Goal: Task Accomplishment & Management: Use online tool/utility

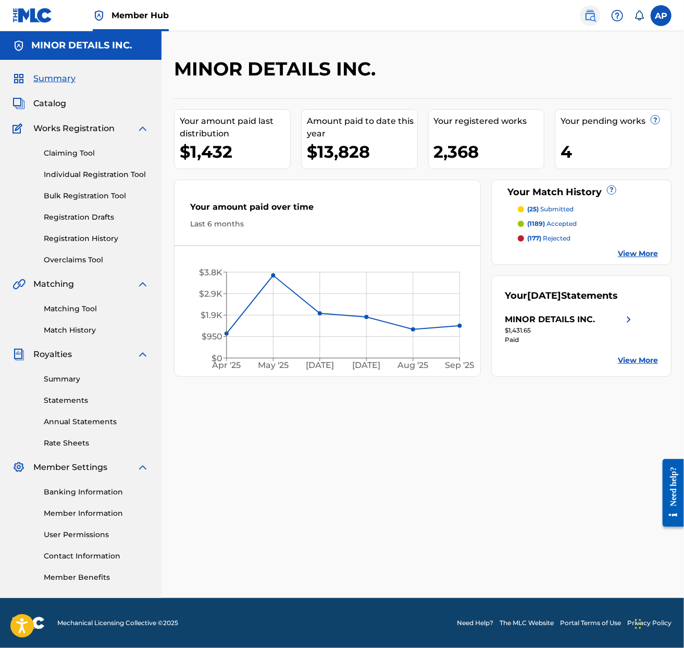
click at [591, 13] on img at bounding box center [590, 15] width 12 height 12
click at [66, 309] on link "Matching Tool" at bounding box center [96, 309] width 105 height 11
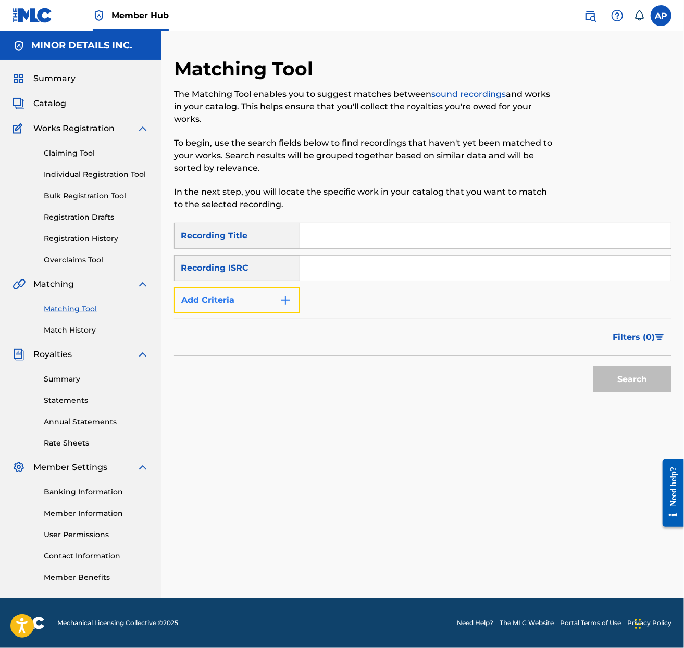
click at [232, 295] on button "Add Criteria" at bounding box center [237, 300] width 126 height 26
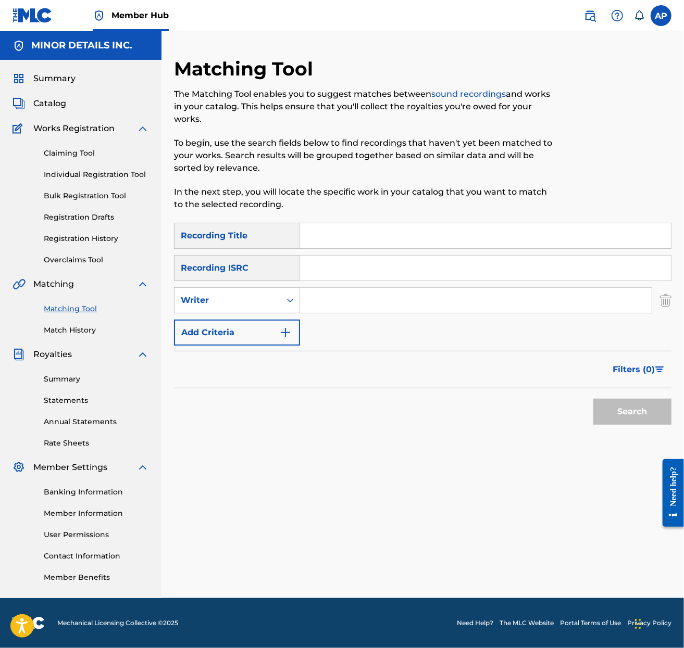
click at [366, 295] on input "Search Form" at bounding box center [476, 300] width 352 height 25
type input "[PERSON_NAME]"
click at [593, 399] on button "Search" at bounding box center [632, 412] width 78 height 26
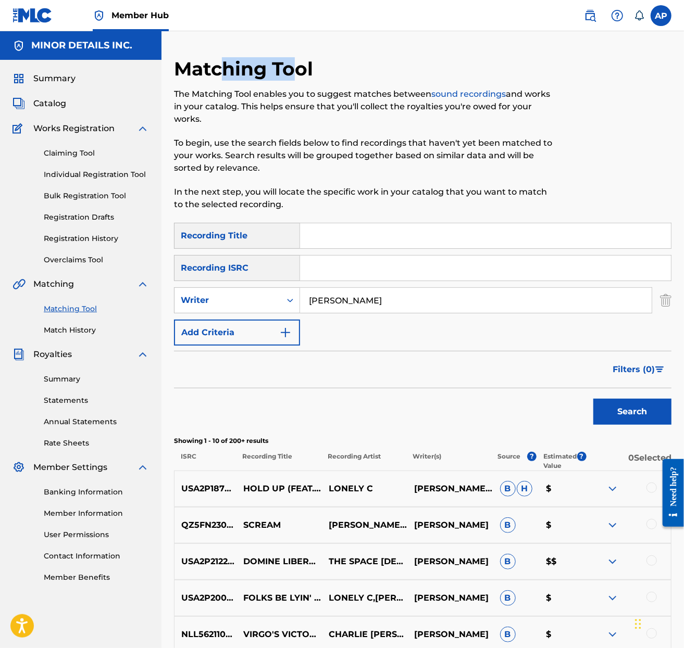
drag, startPoint x: 218, startPoint y: 68, endPoint x: 298, endPoint y: 66, distance: 79.7
click at [298, 67] on h2 "Matching Tool" at bounding box center [246, 68] width 144 height 23
click at [298, 66] on h2 "Matching Tool" at bounding box center [246, 68] width 144 height 23
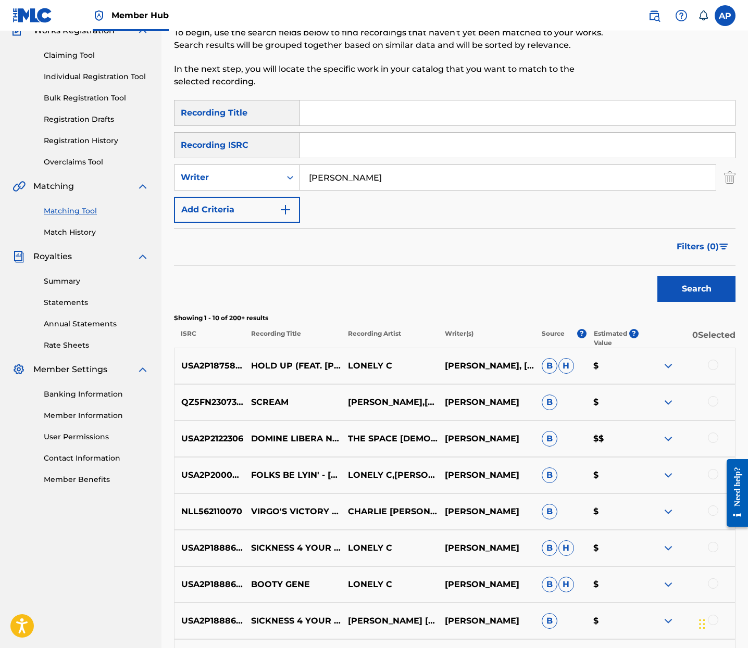
scroll to position [101, 0]
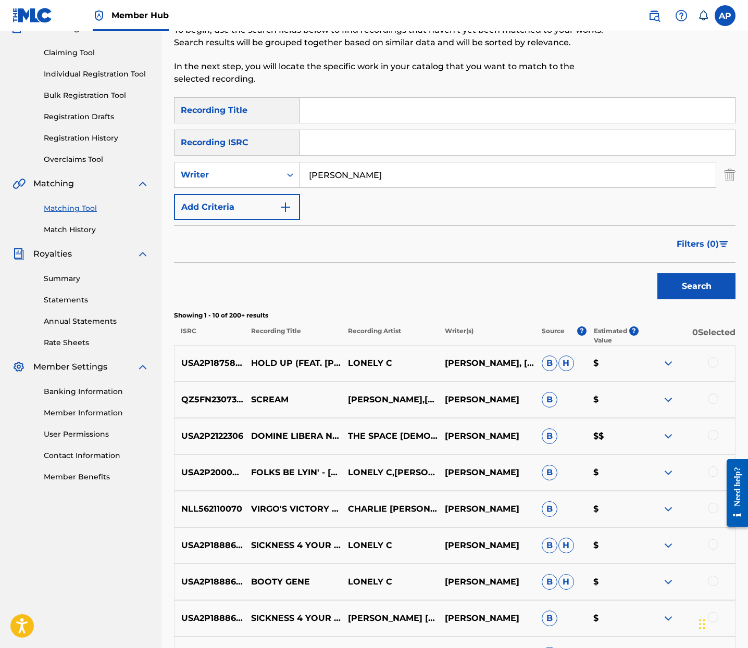
click at [683, 364] on div at bounding box center [713, 362] width 10 height 10
click at [683, 398] on div at bounding box center [713, 399] width 10 height 10
click at [683, 361] on img at bounding box center [713, 362] width 10 height 10
click at [683, 399] on img at bounding box center [713, 399] width 10 height 10
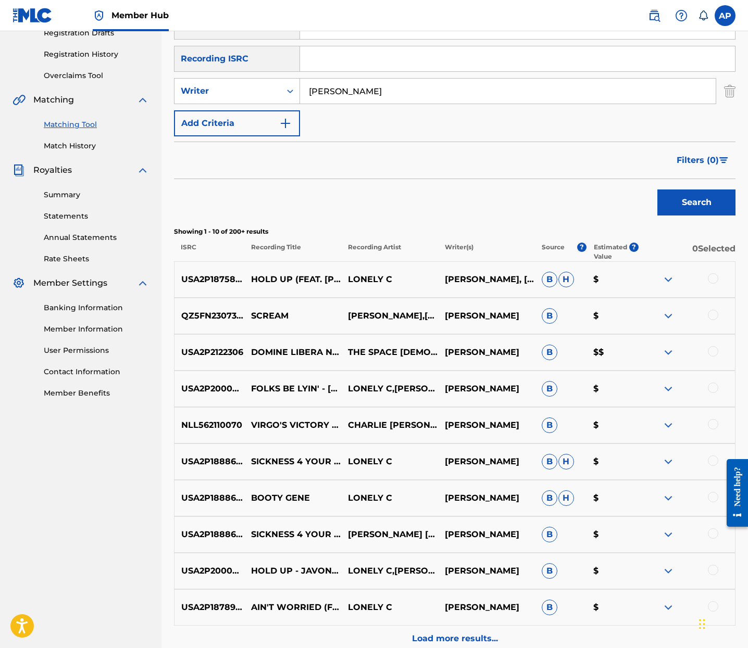
scroll to position [185, 0]
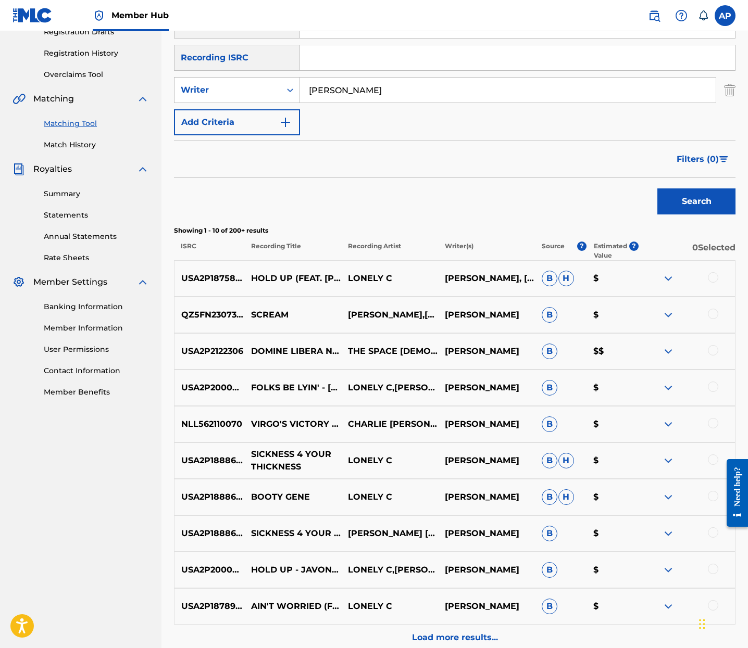
click at [292, 458] on p "SICKNESS 4 YOUR THICKNESS" at bounding box center [292, 460] width 97 height 25
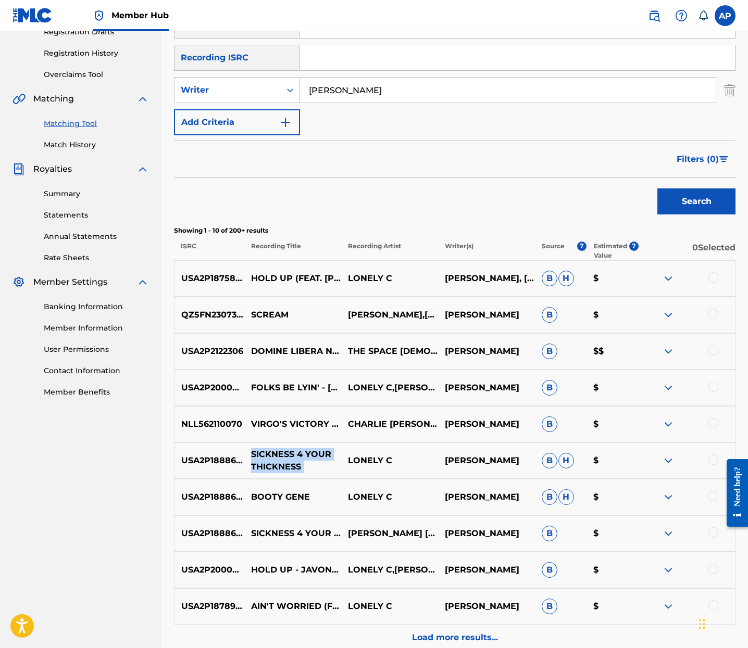
click at [292, 458] on p "SICKNESS 4 YOUR THICKNESS" at bounding box center [292, 460] width 97 height 25
click at [295, 455] on p "SICKNESS 4 YOUR THICKNESS" at bounding box center [292, 460] width 97 height 25
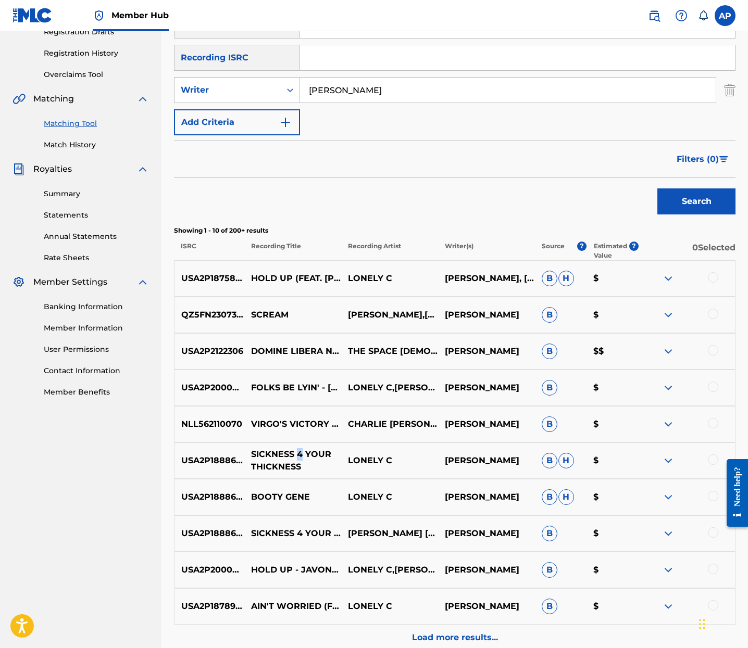
click at [295, 455] on p "SICKNESS 4 YOUR THICKNESS" at bounding box center [292, 460] width 97 height 25
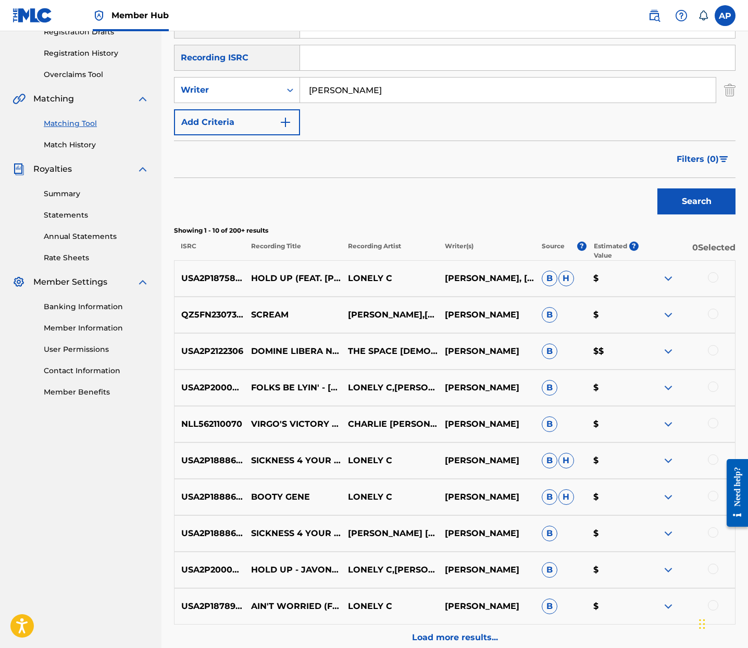
click at [355, 236] on div "Showing 1 - 10 of 200+ results ISRC Recording Title Recording Artist Writer(s) …" at bounding box center [454, 243] width 561 height 34
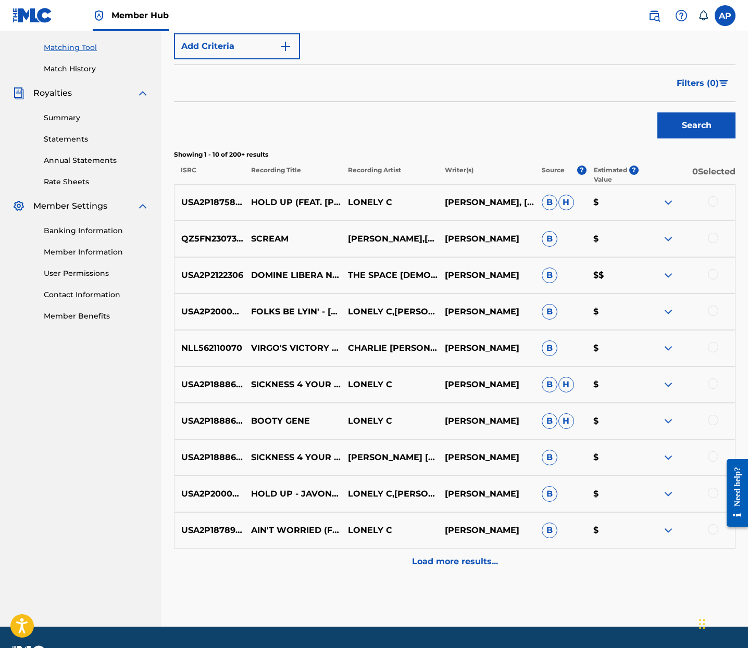
scroll to position [262, 0]
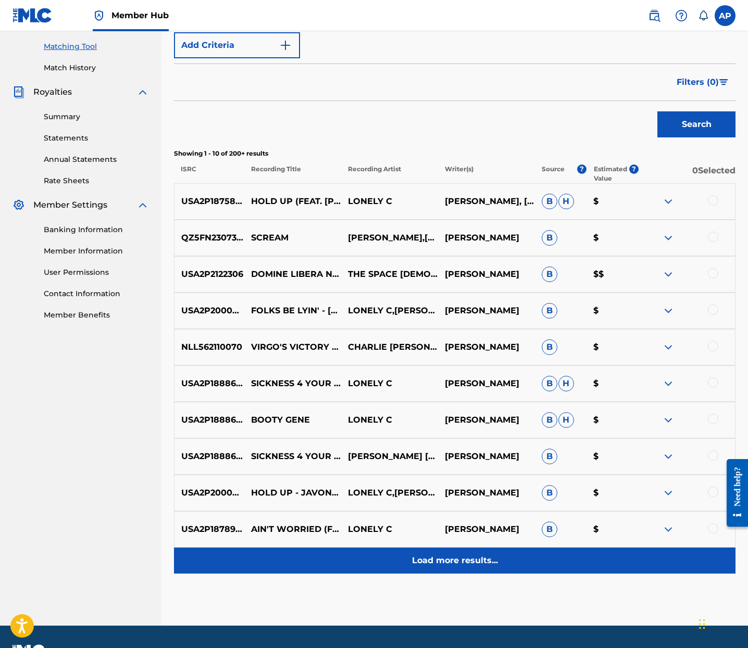
click at [456, 560] on p "Load more results..." at bounding box center [455, 561] width 86 height 12
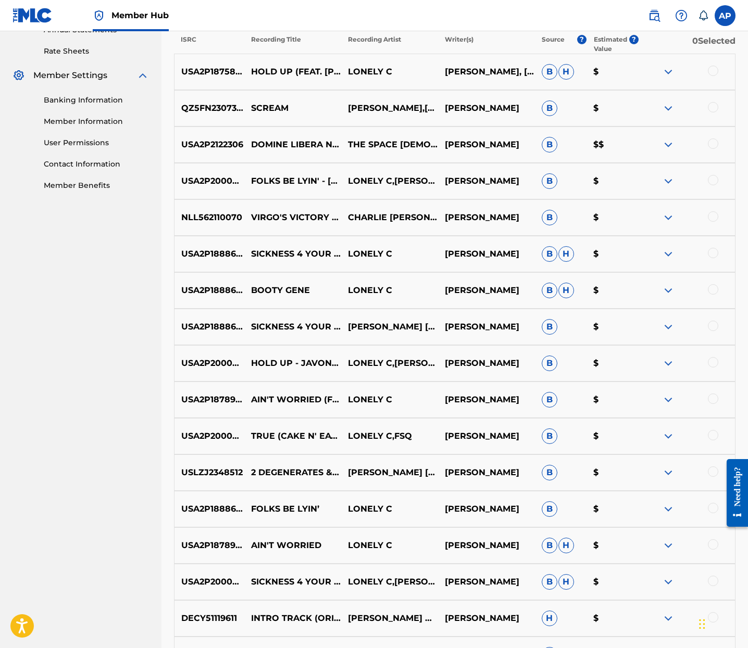
scroll to position [384, 0]
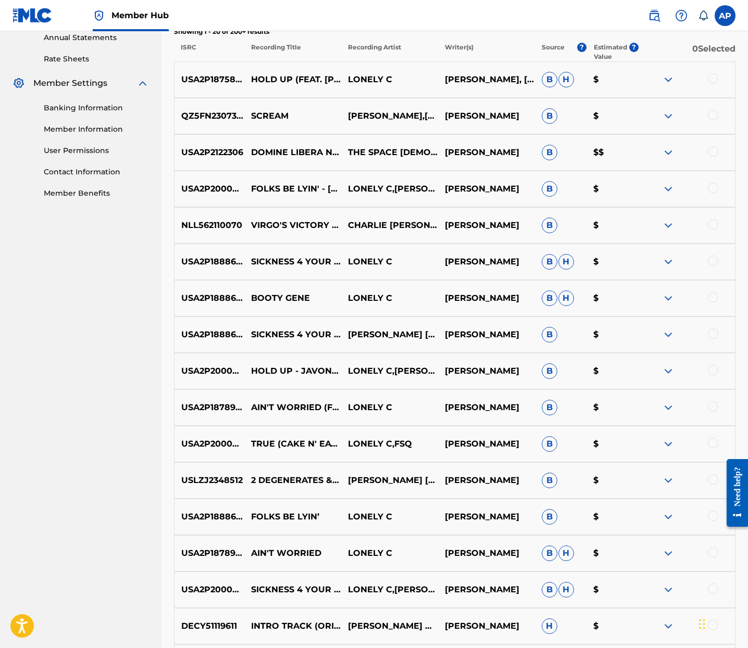
click at [668, 151] on img at bounding box center [668, 152] width 12 height 12
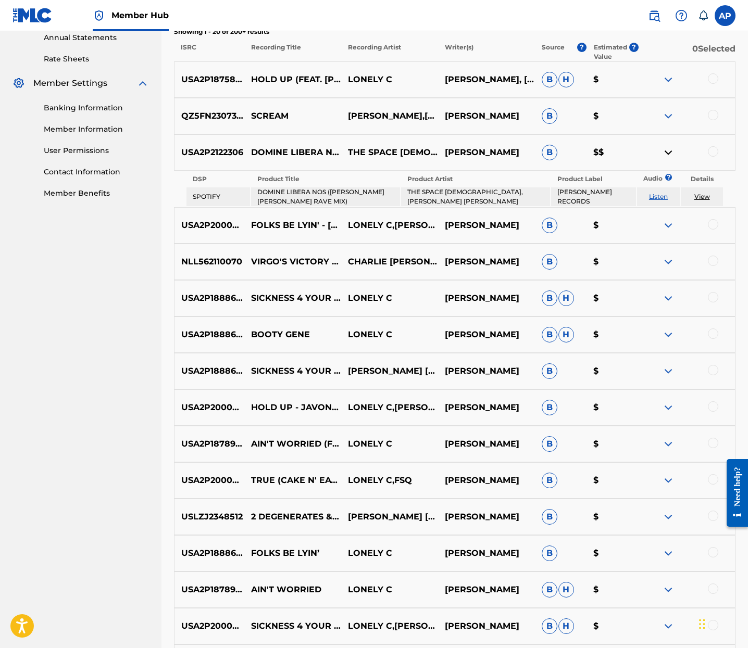
click at [668, 151] on img at bounding box center [668, 152] width 12 height 12
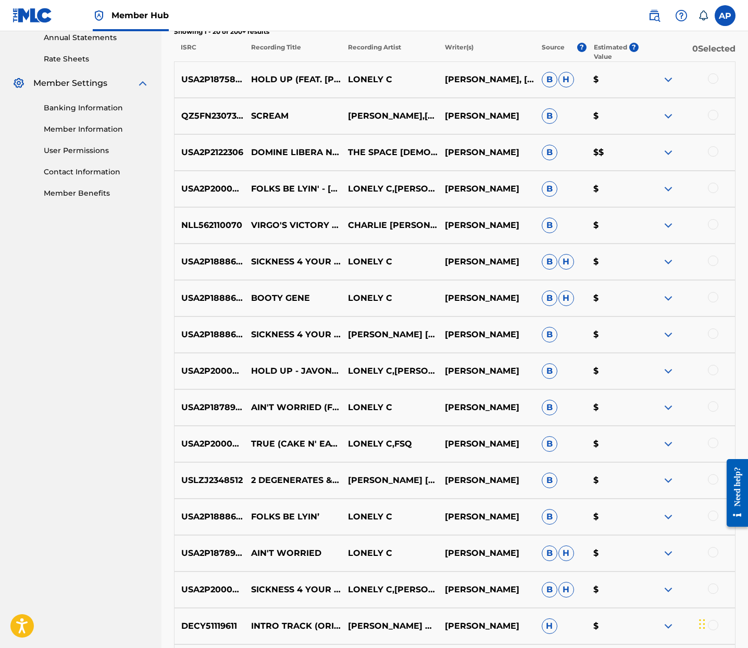
click at [666, 220] on img at bounding box center [668, 225] width 12 height 12
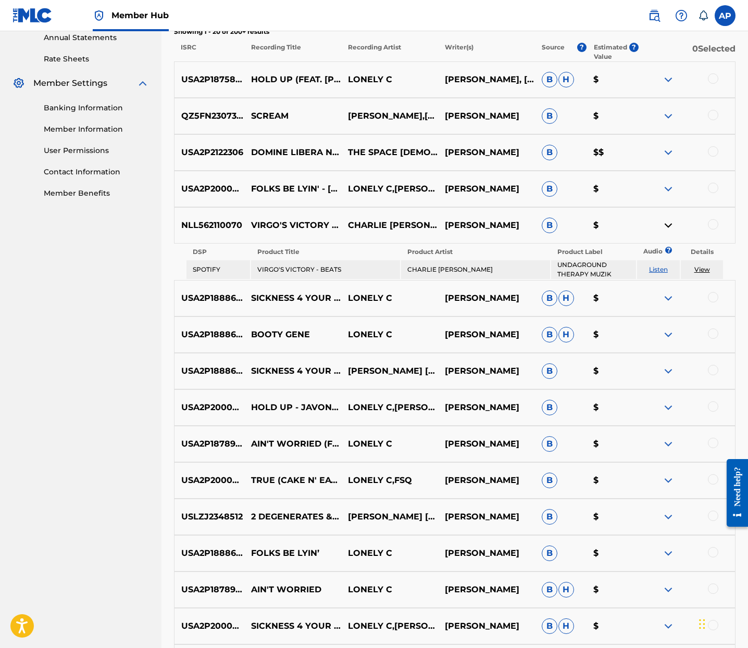
click at [666, 220] on img at bounding box center [668, 225] width 12 height 12
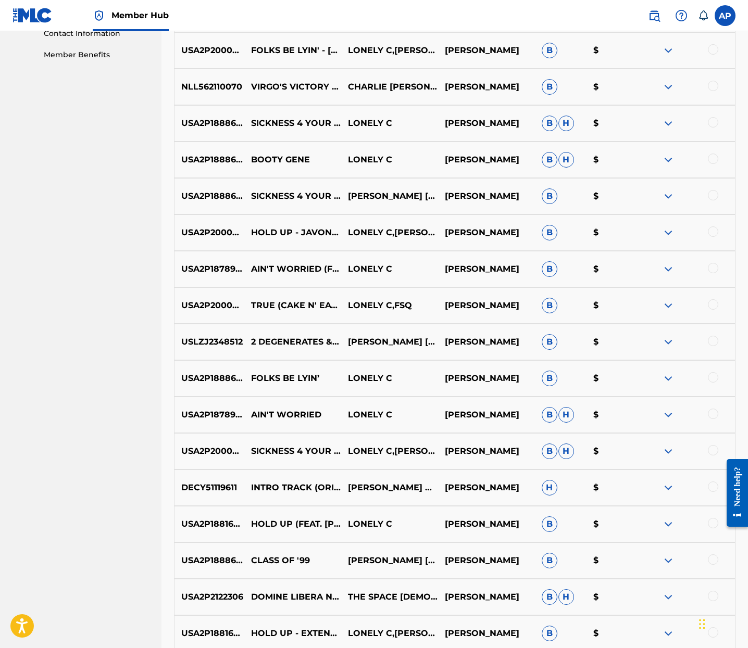
scroll to position [654, 0]
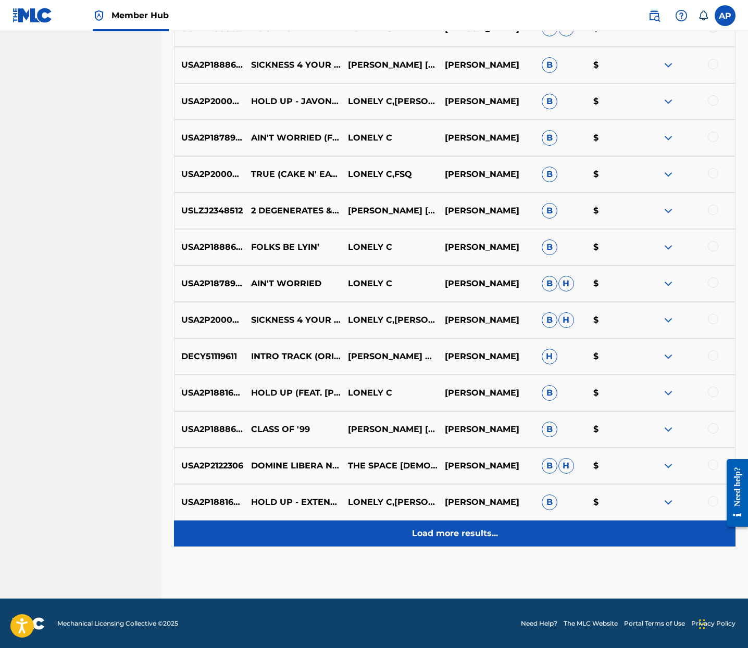
click at [461, 528] on p "Load more results..." at bounding box center [455, 534] width 86 height 12
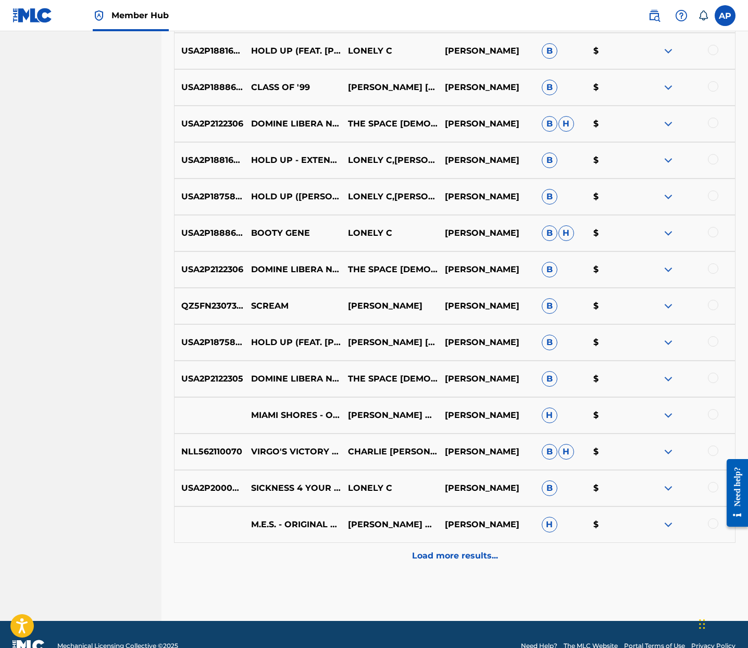
scroll to position [1019, 0]
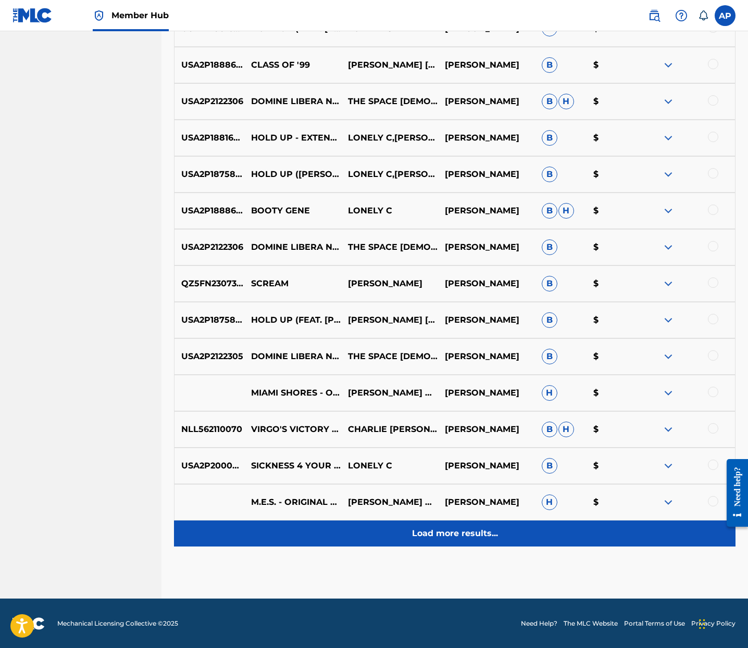
click at [466, 534] on p "Load more results..." at bounding box center [455, 534] width 86 height 12
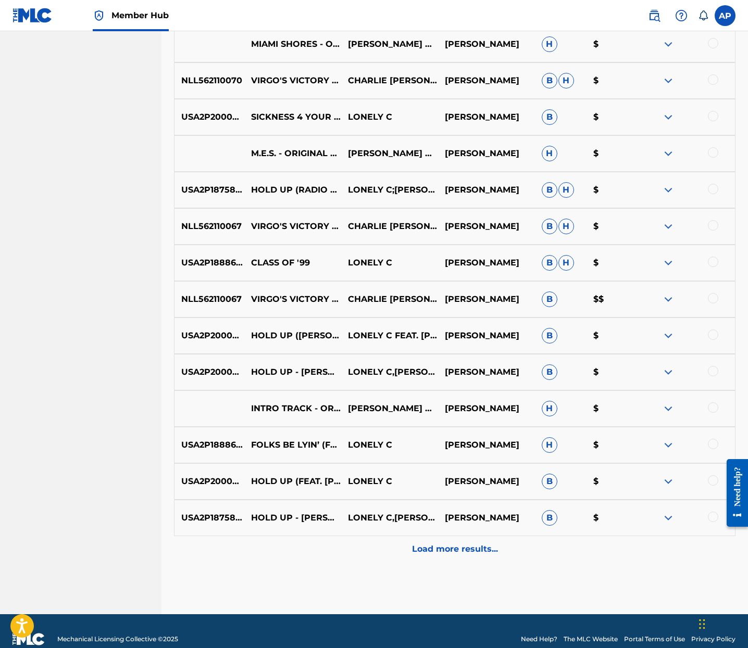
scroll to position [1383, 0]
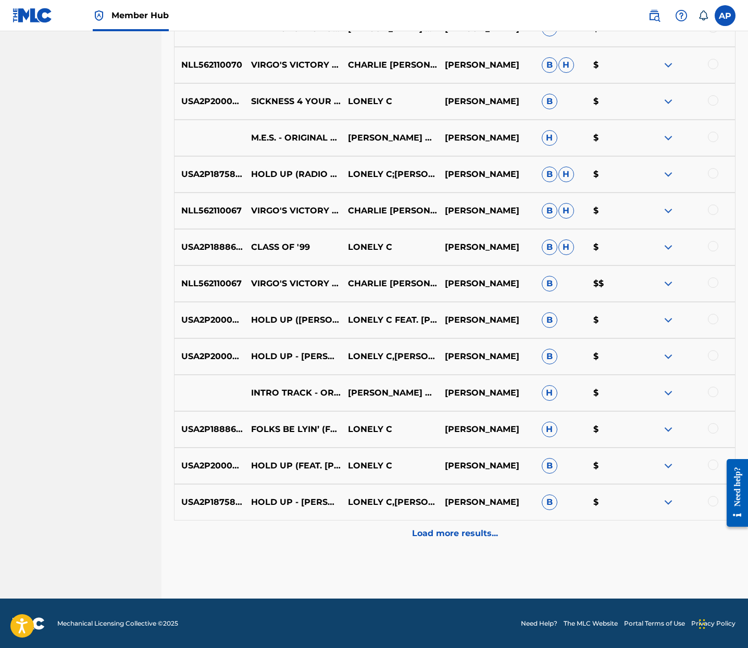
click at [466, 534] on p "Load more results..." at bounding box center [455, 534] width 86 height 12
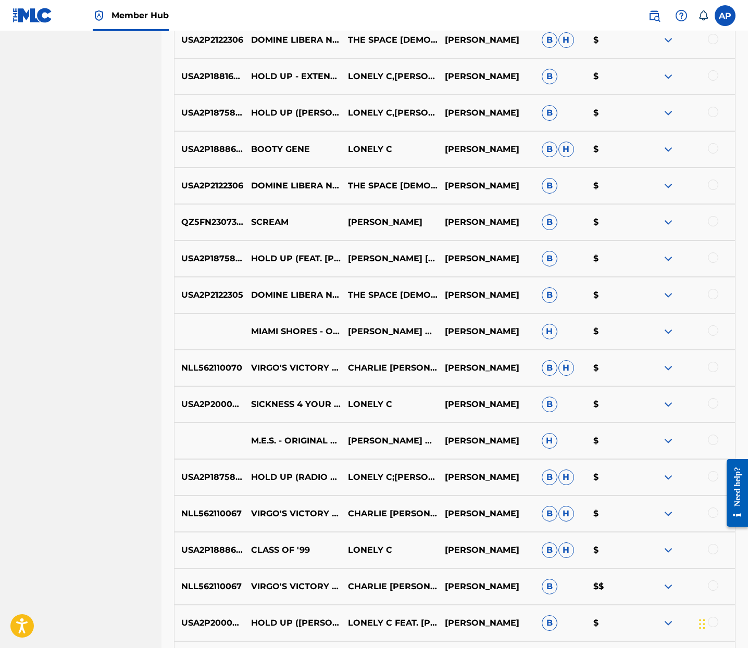
scroll to position [1748, 0]
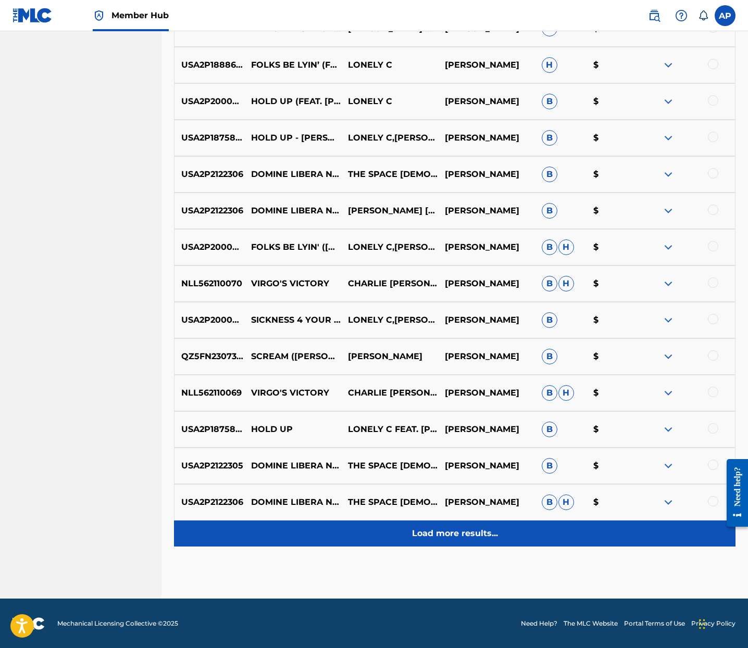
click at [467, 538] on p "Load more results..." at bounding box center [455, 534] width 86 height 12
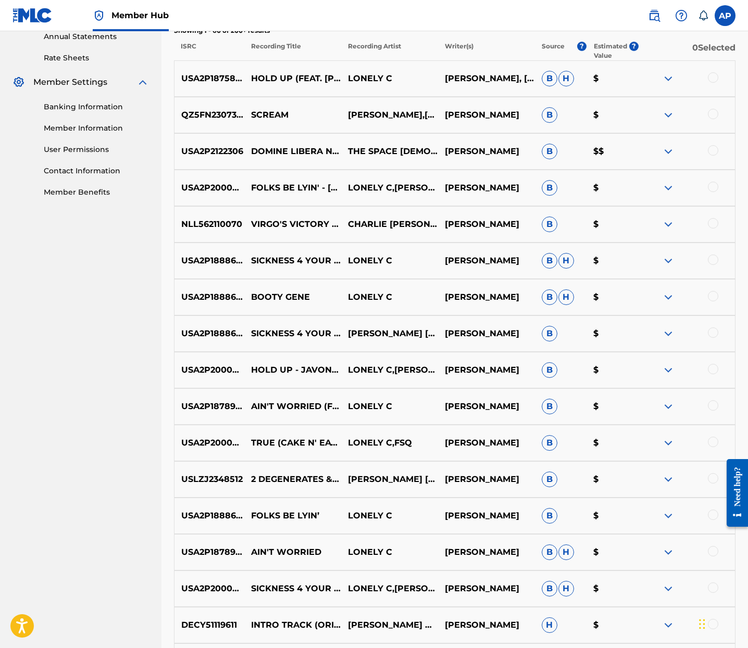
scroll to position [153, 0]
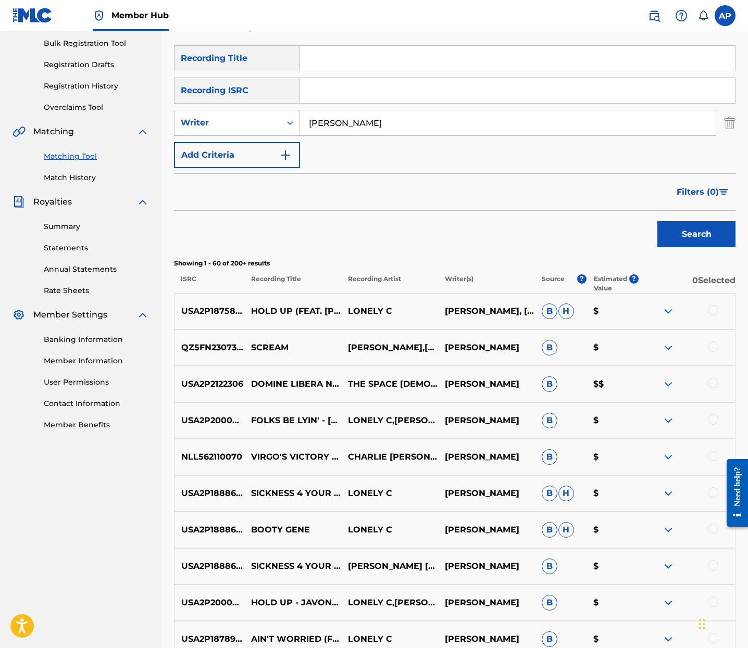
click at [372, 307] on p "LONELY C" at bounding box center [389, 311] width 97 height 12
click at [405, 247] on div "Search" at bounding box center [454, 232] width 561 height 42
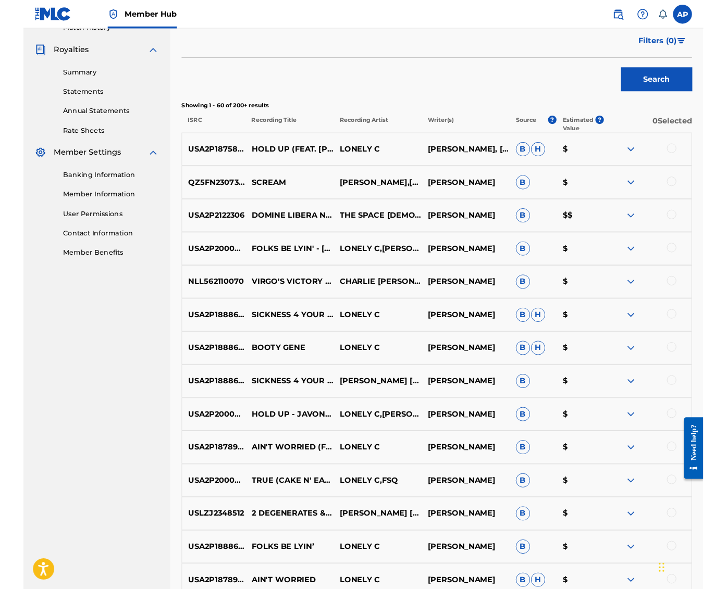
scroll to position [265, 0]
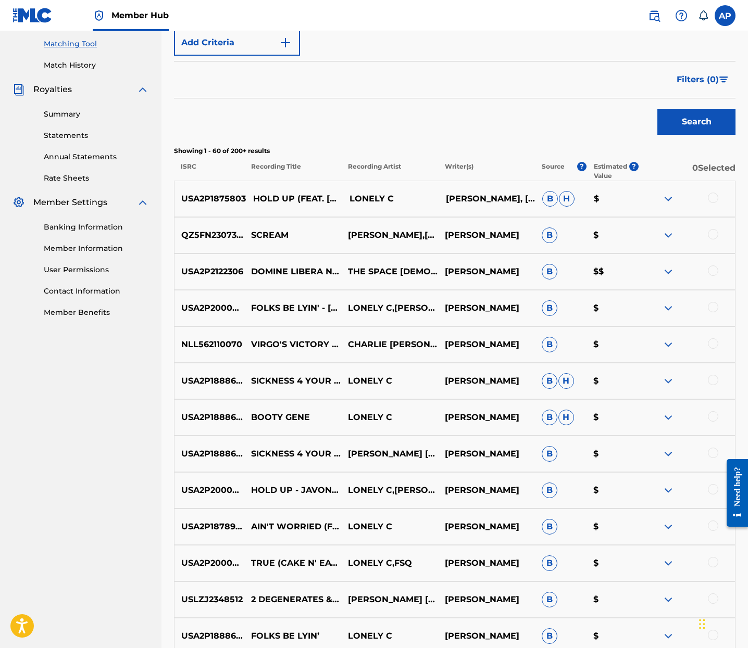
click at [203, 204] on p "USA2P1875803" at bounding box center [209, 199] width 71 height 12
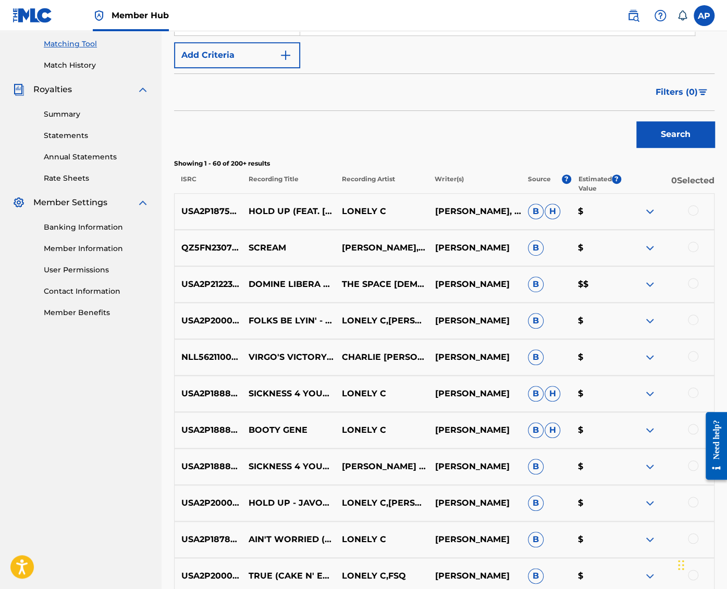
click at [683, 242] on div at bounding box center [692, 247] width 10 height 10
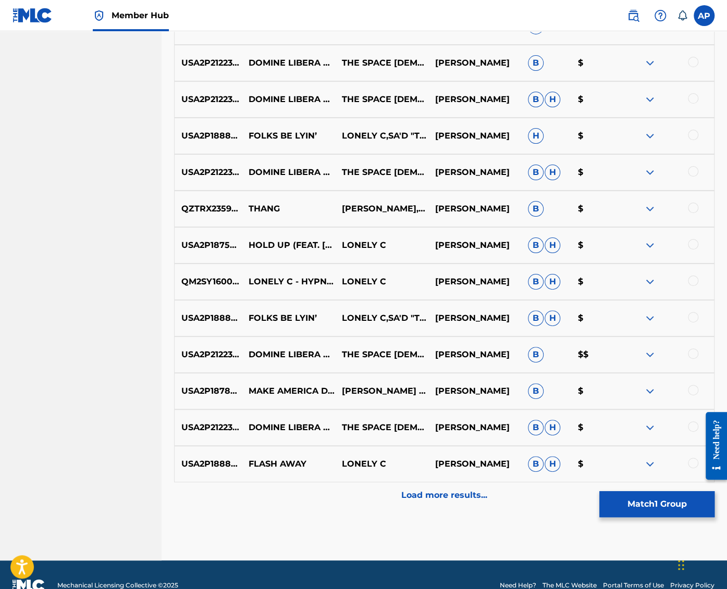
scroll to position [2184, 0]
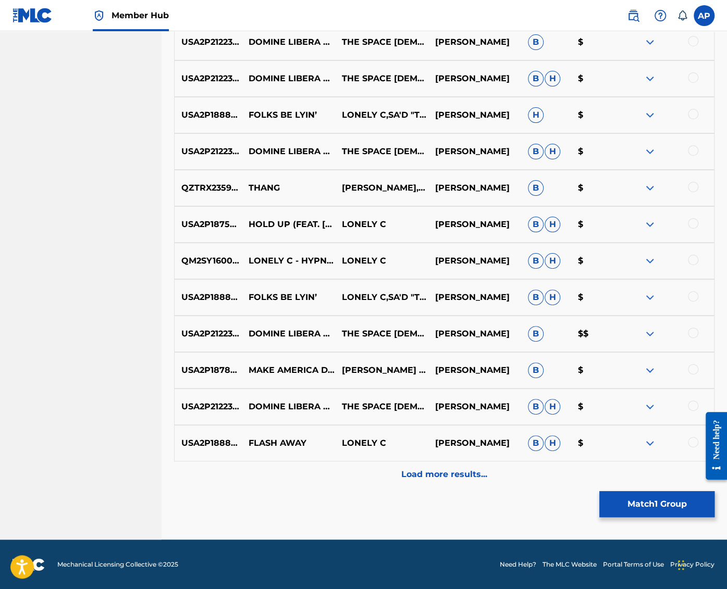
click at [683, 372] on div at bounding box center [692, 369] width 10 height 10
click at [683, 372] on img at bounding box center [692, 369] width 10 height 10
click at [628, 514] on button "Match 1 Group" at bounding box center [656, 504] width 115 height 26
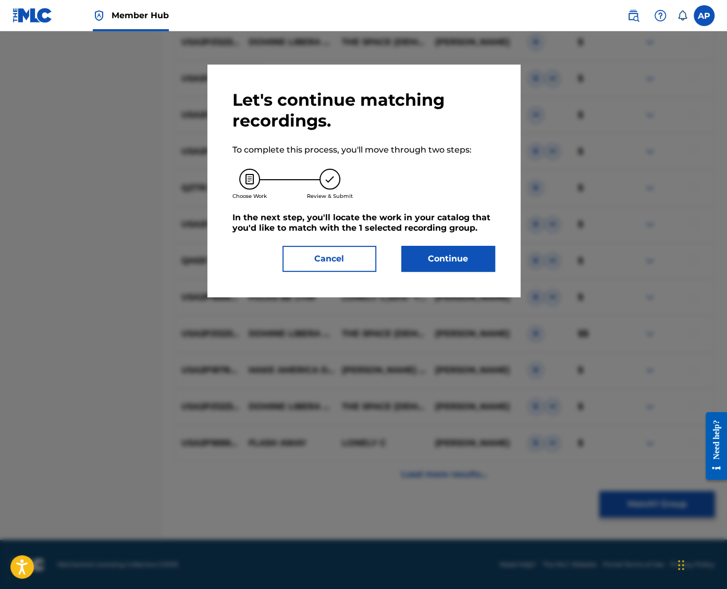
click at [464, 242] on div "Let's continue matching recordings. To complete this process, you'll move throu…" at bounding box center [363, 181] width 262 height 182
click at [462, 250] on button "Continue" at bounding box center [448, 259] width 94 height 26
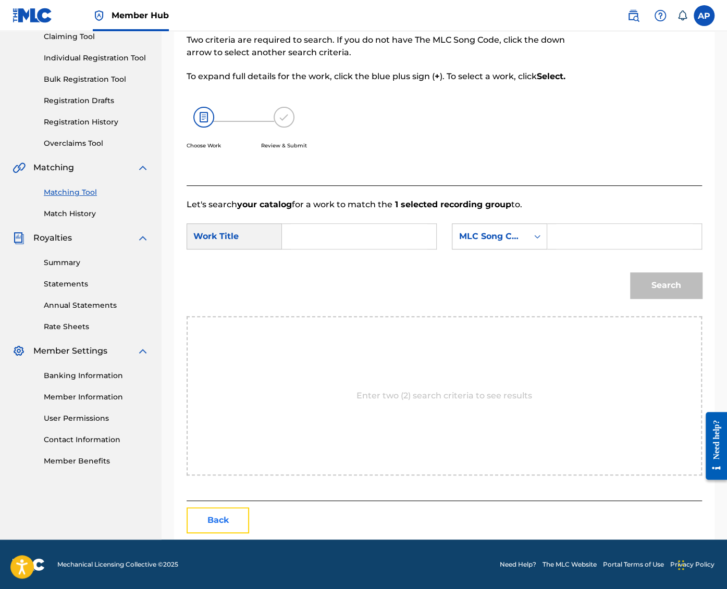
click at [225, 516] on button "Back" at bounding box center [217, 520] width 62 height 26
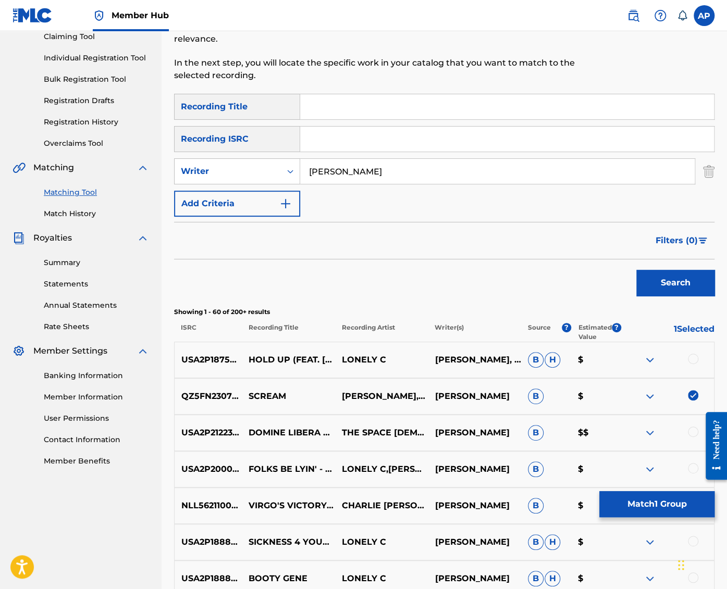
click at [393, 266] on div "Search" at bounding box center [444, 280] width 540 height 42
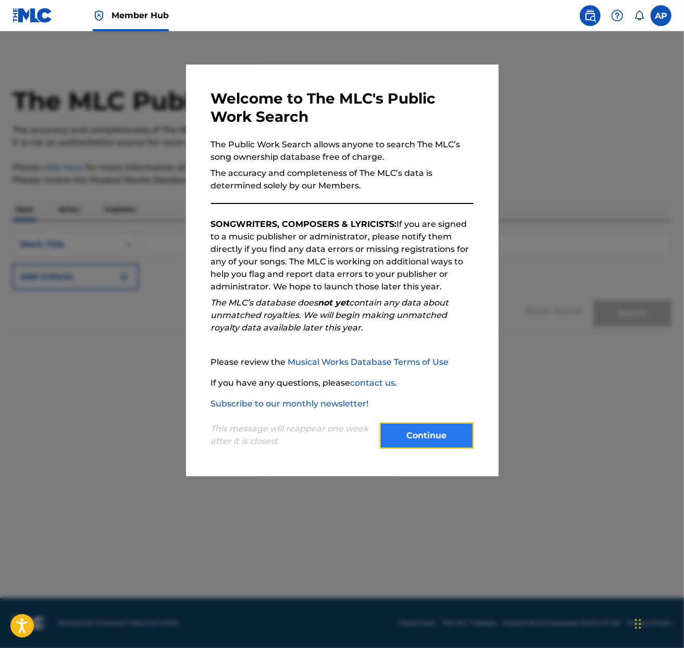
click at [442, 431] on button "Continue" at bounding box center [427, 436] width 94 height 26
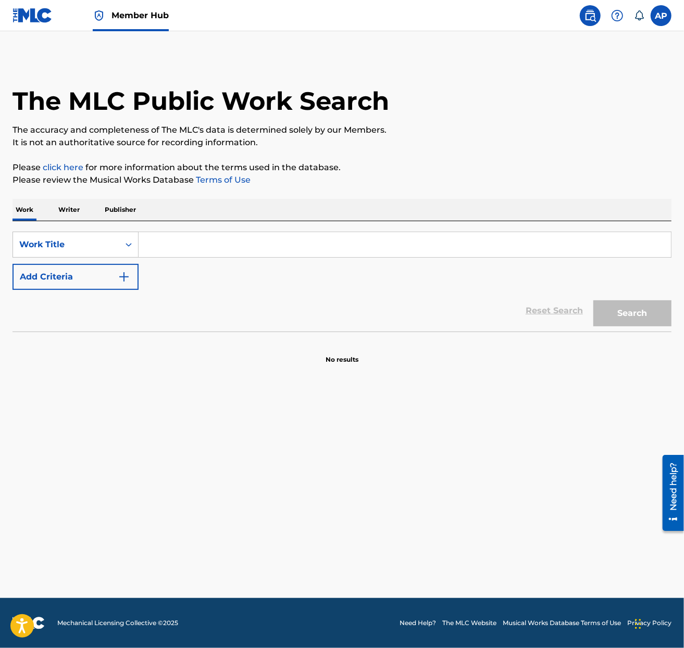
click at [71, 206] on p "Writer" at bounding box center [69, 210] width 28 height 22
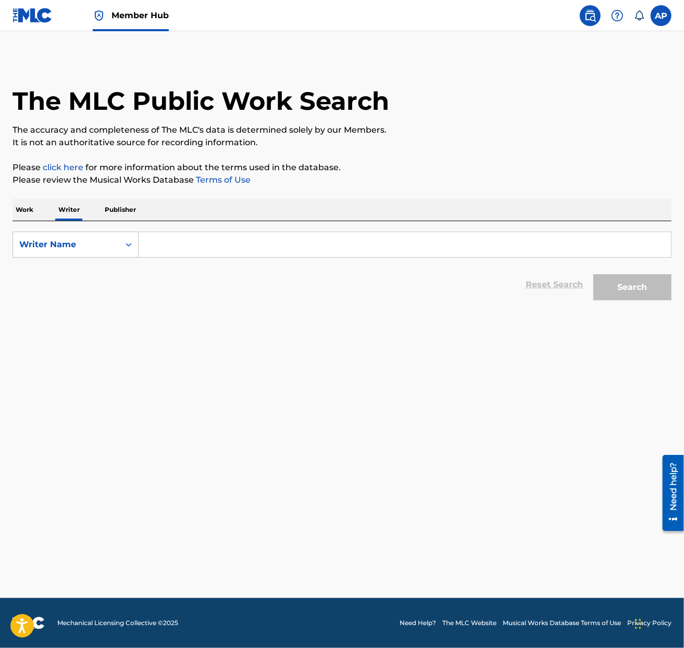
click at [185, 241] on input "Search Form" at bounding box center [405, 244] width 532 height 25
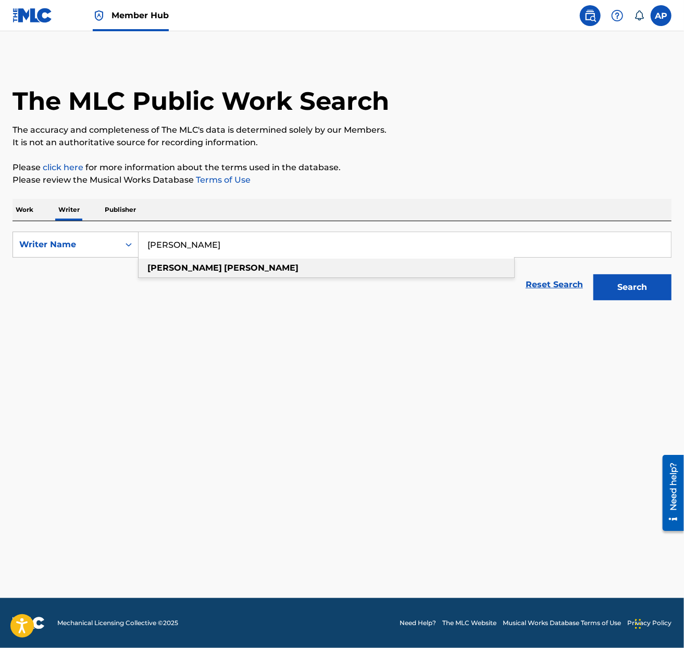
click at [224, 265] on strong "[PERSON_NAME]" at bounding box center [261, 268] width 74 height 10
click at [593, 274] on button "Search" at bounding box center [632, 287] width 78 height 26
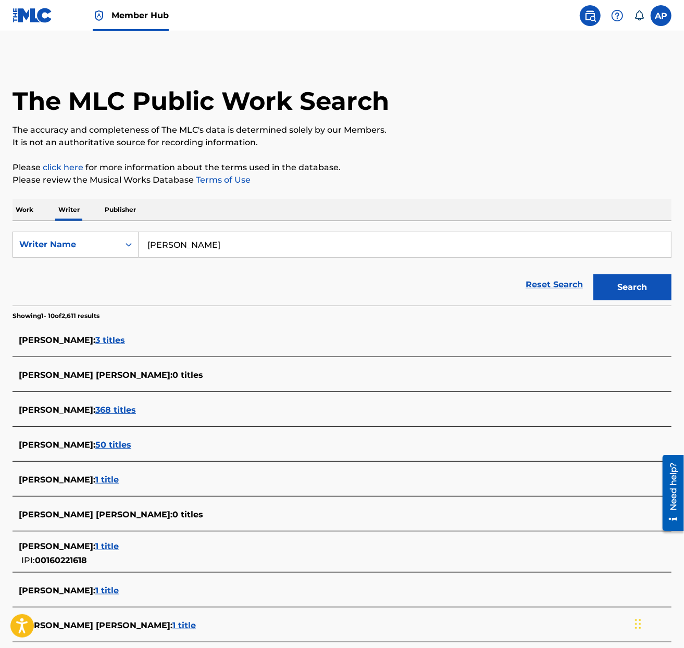
click at [190, 247] on input "[PERSON_NAME]" at bounding box center [405, 244] width 532 height 25
type input "[PERSON_NAME]"
click at [614, 281] on button "Search" at bounding box center [632, 287] width 78 height 26
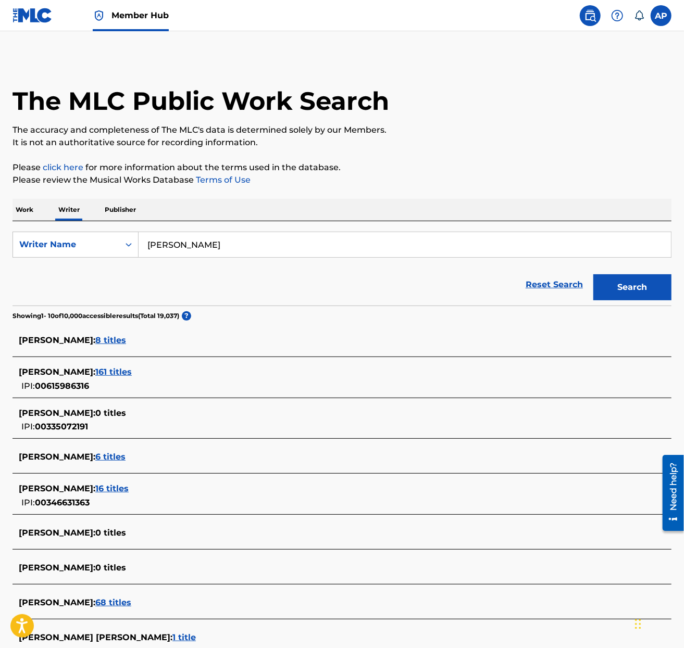
click at [106, 373] on span "161 titles" at bounding box center [113, 372] width 36 height 10
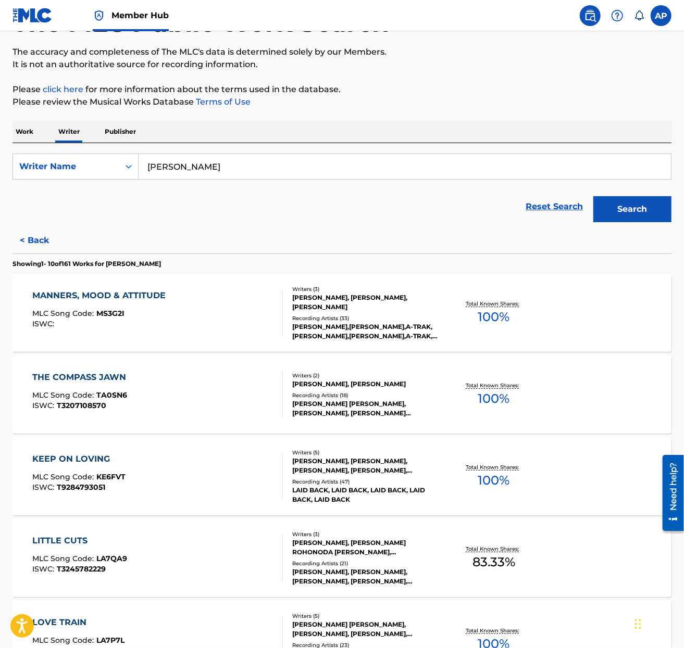
scroll to position [80, 0]
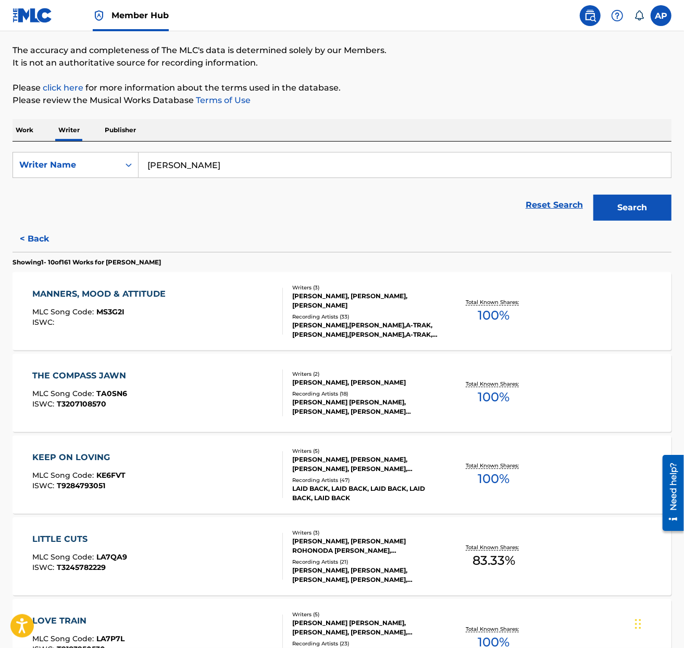
click at [247, 394] on div "THE COMPASS JAWN MLC Song Code : TA0SN6 ISWC : T3207108570" at bounding box center [157, 393] width 251 height 47
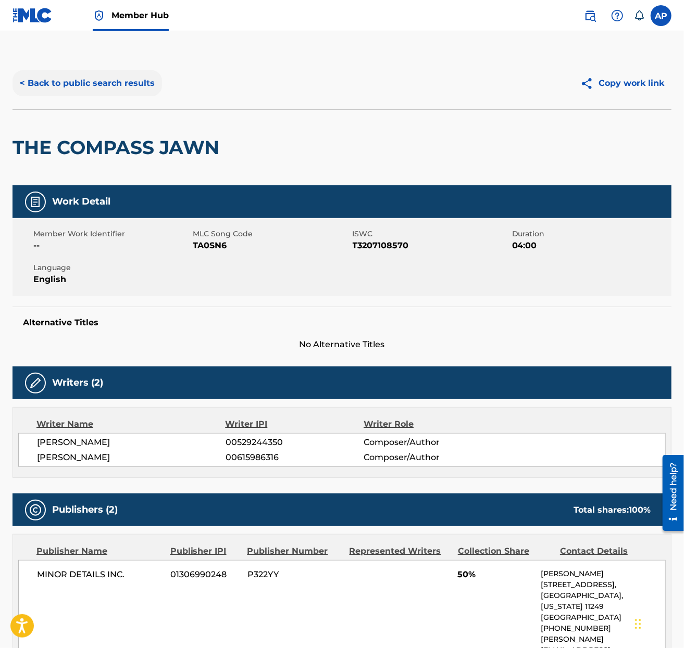
click at [112, 83] on button "< Back to public search results" at bounding box center [86, 83] width 149 height 26
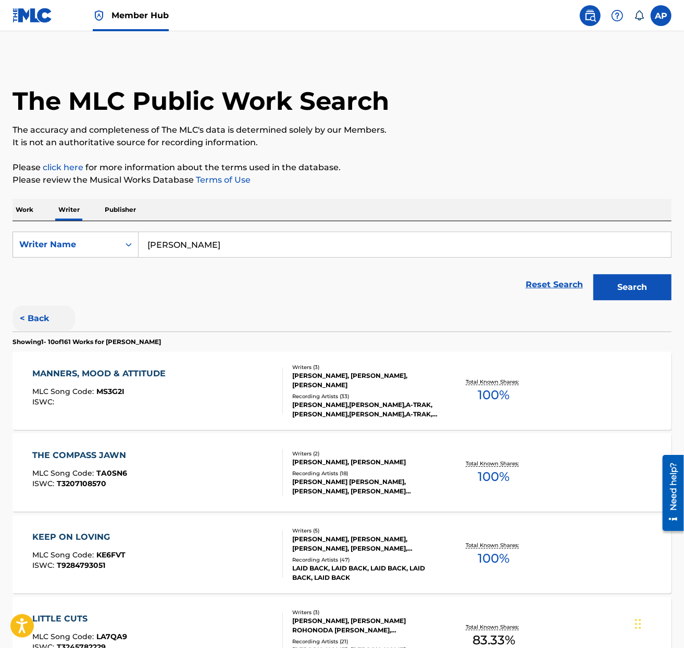
click at [21, 327] on button "< Back" at bounding box center [43, 319] width 62 height 26
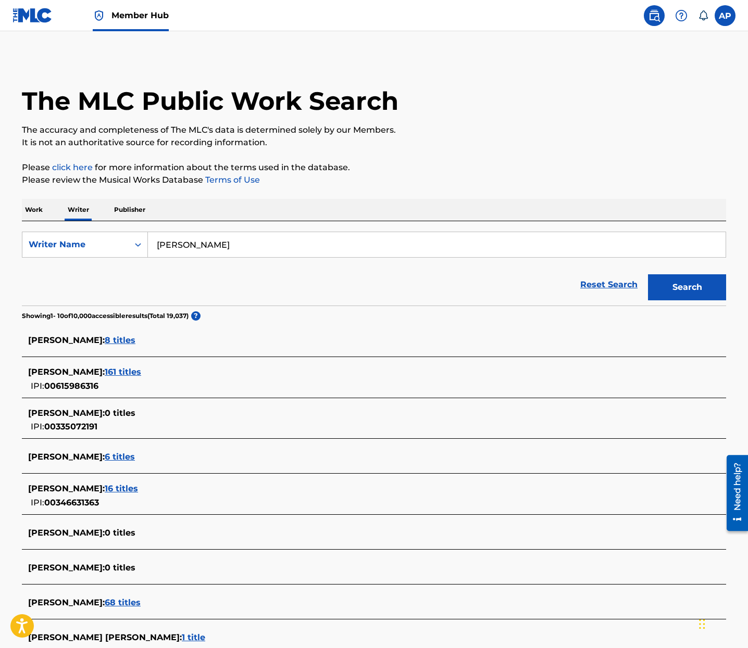
click at [116, 371] on span "161 titles" at bounding box center [123, 372] width 36 height 10
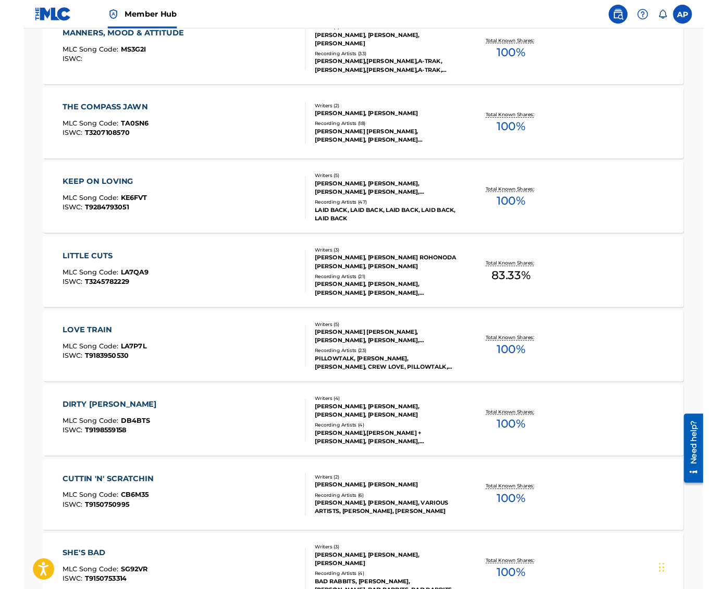
scroll to position [351, 0]
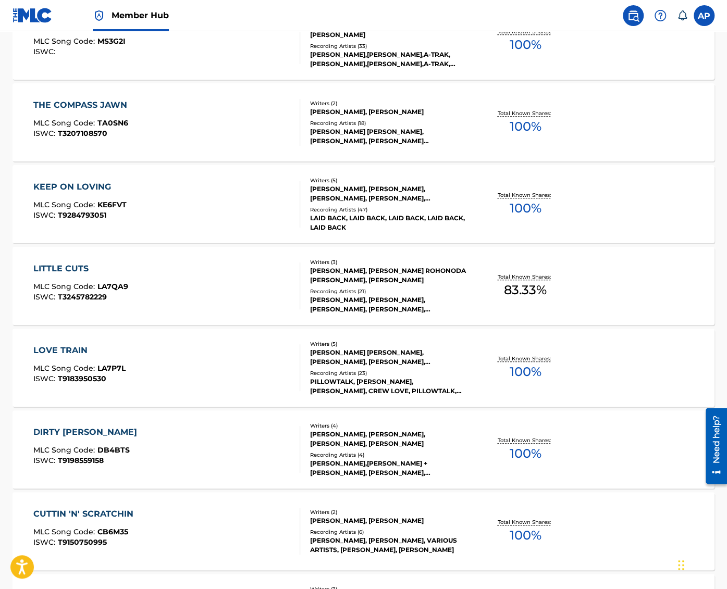
click at [177, 220] on div "KEEP ON LOVING MLC Song Code : KE6FVT ISWC : T9284793051" at bounding box center [166, 204] width 267 height 47
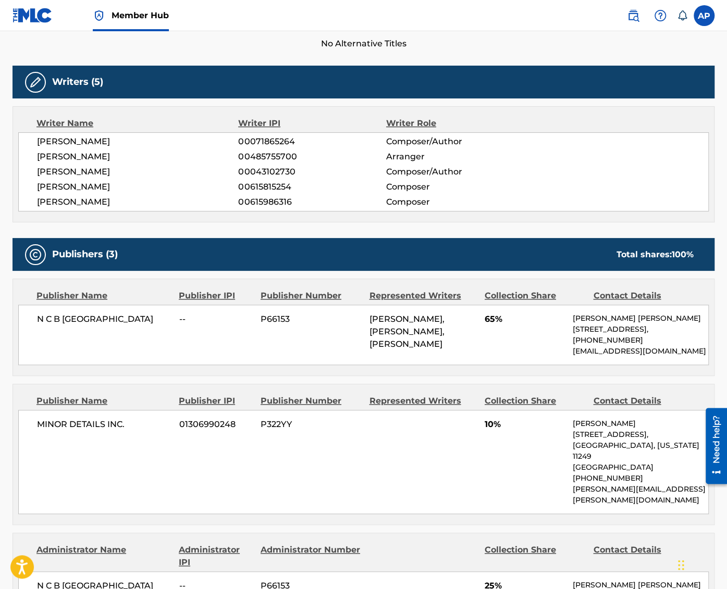
scroll to position [579, 0]
